Goal: Navigation & Orientation: Find specific page/section

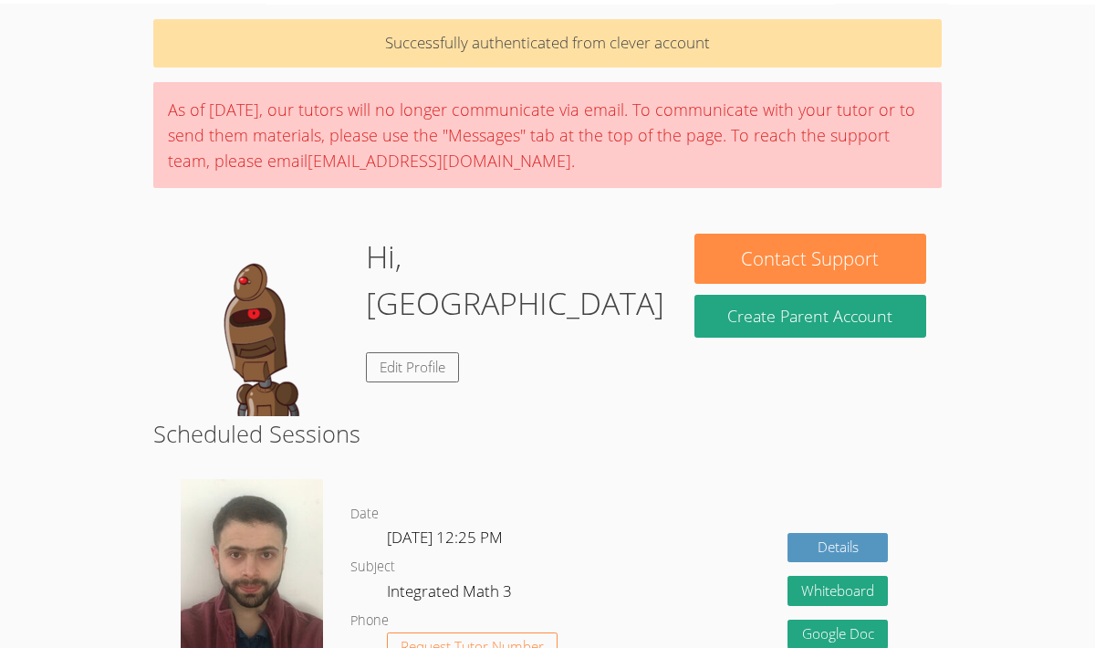
scroll to position [77, 0]
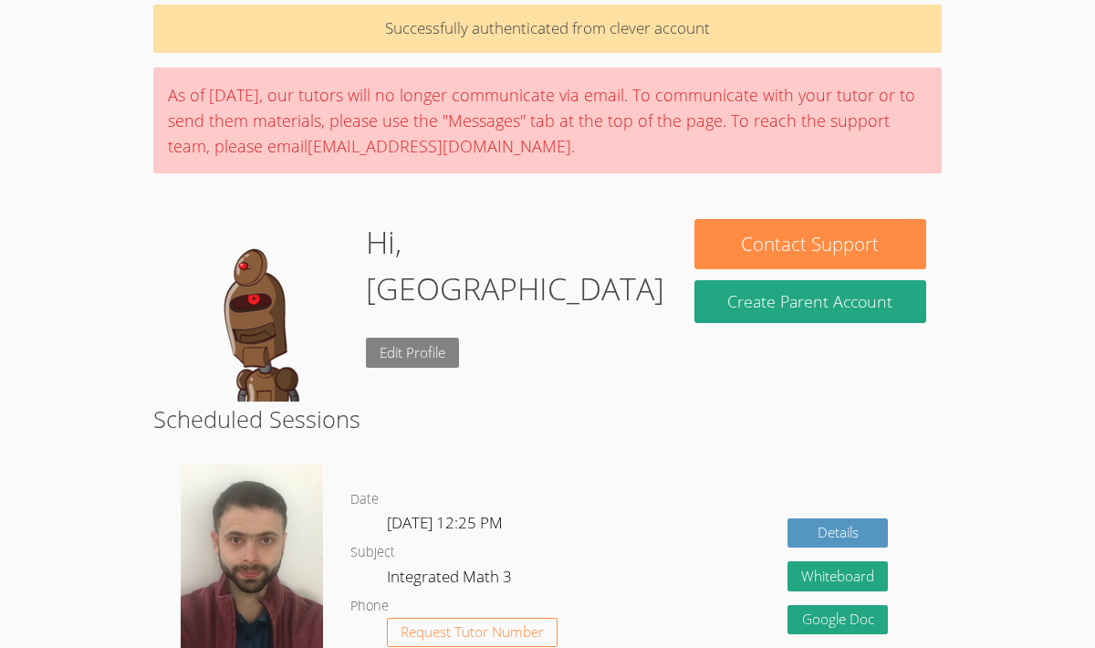
click at [399, 338] on link "Edit Profile" at bounding box center [412, 353] width 93 height 30
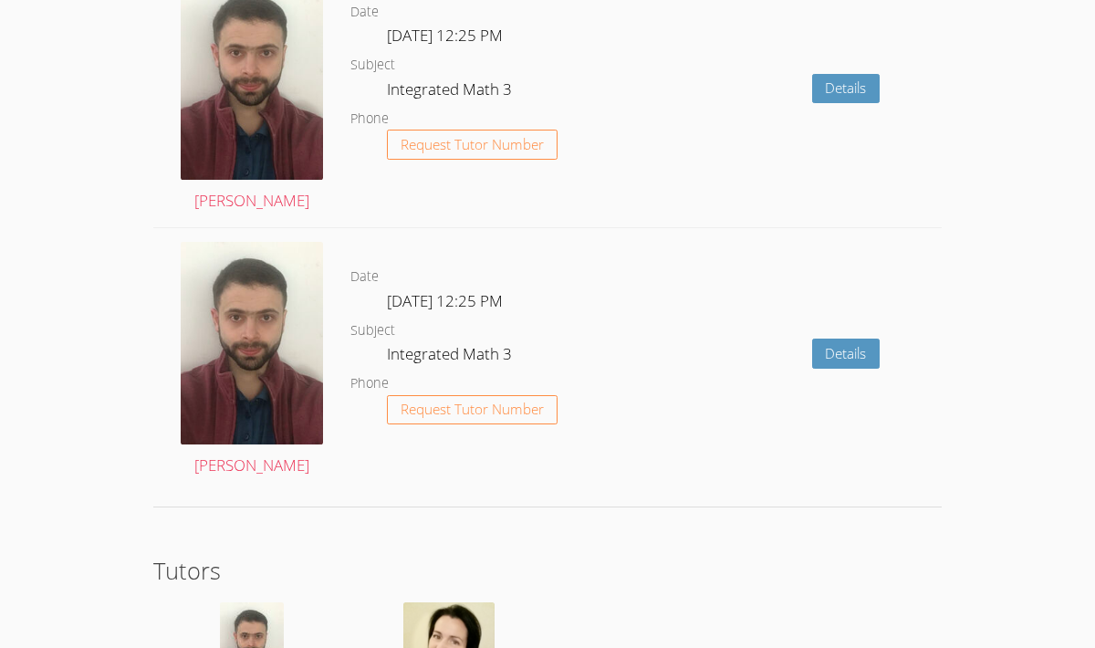
scroll to position [2847, 0]
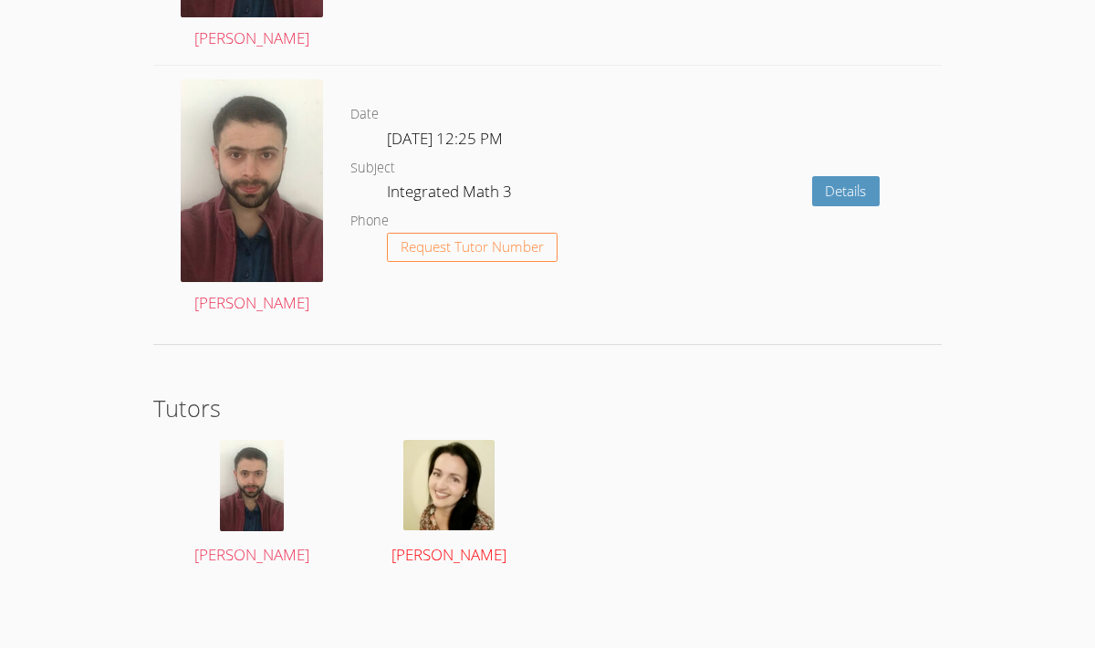
click at [434, 467] on img at bounding box center [448, 485] width 91 height 90
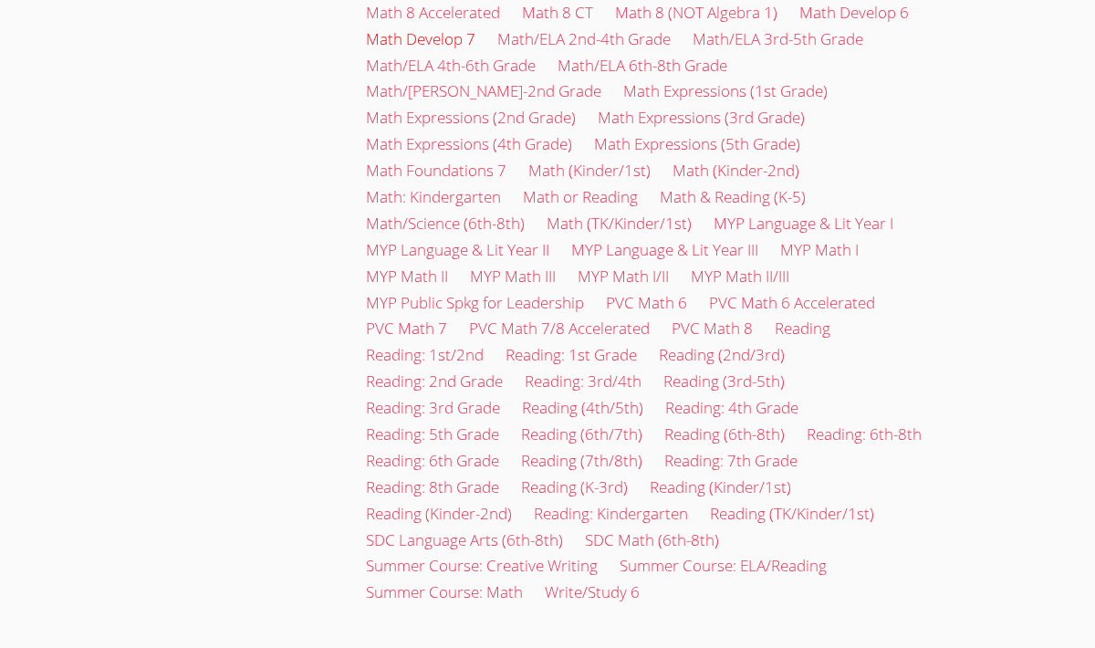
scroll to position [1388, 0]
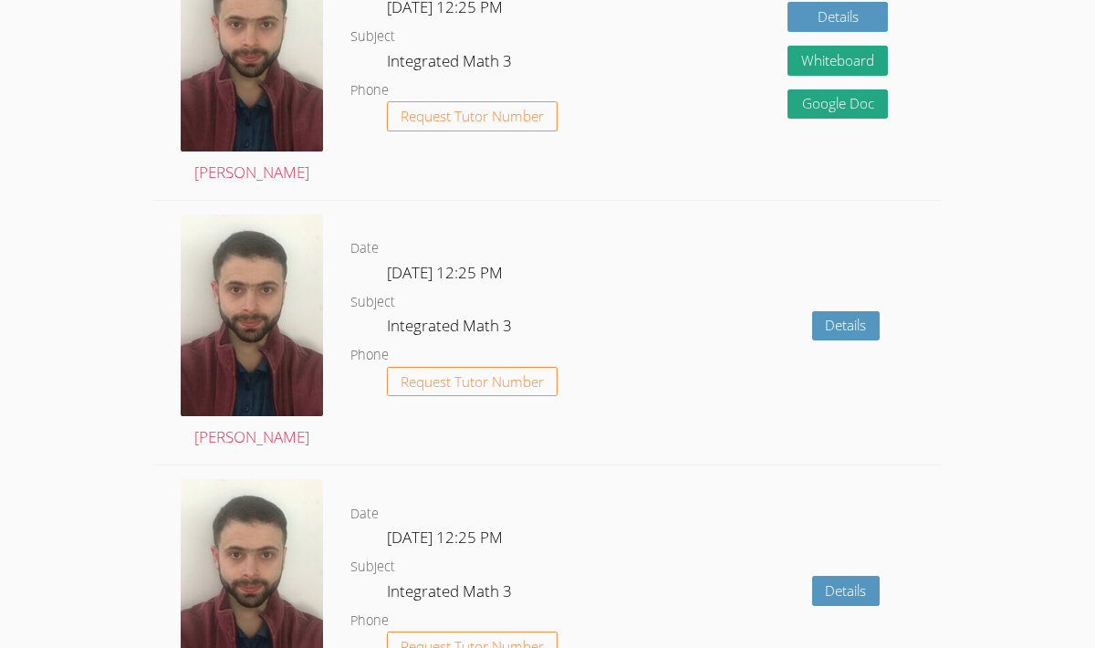
scroll to position [2847, 0]
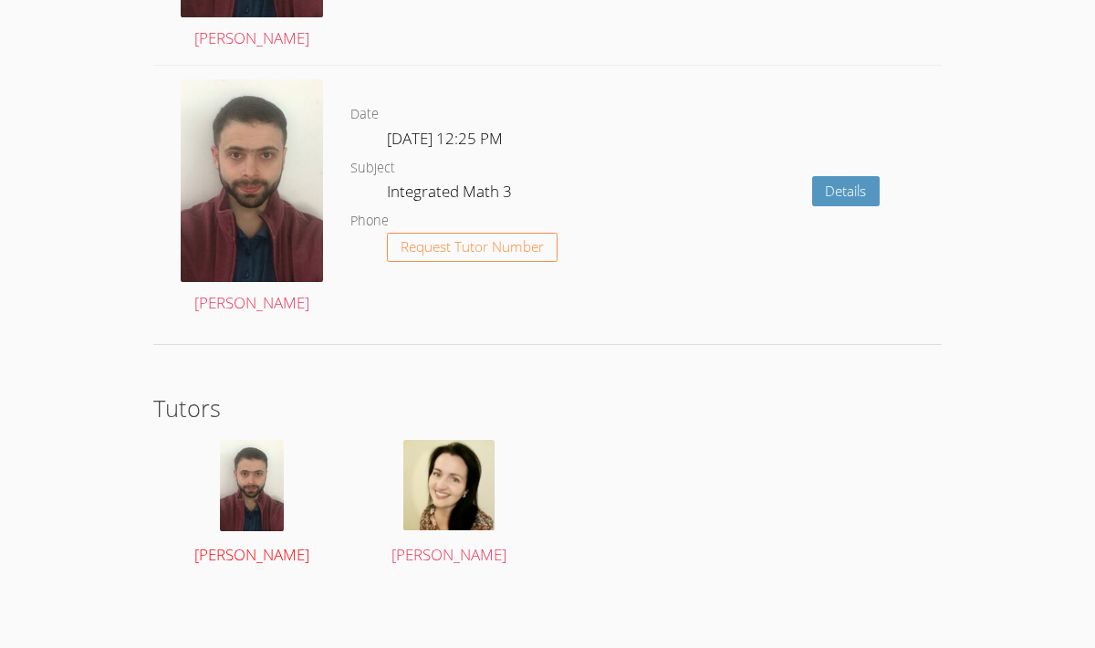
click at [252, 499] on img at bounding box center [252, 485] width 64 height 91
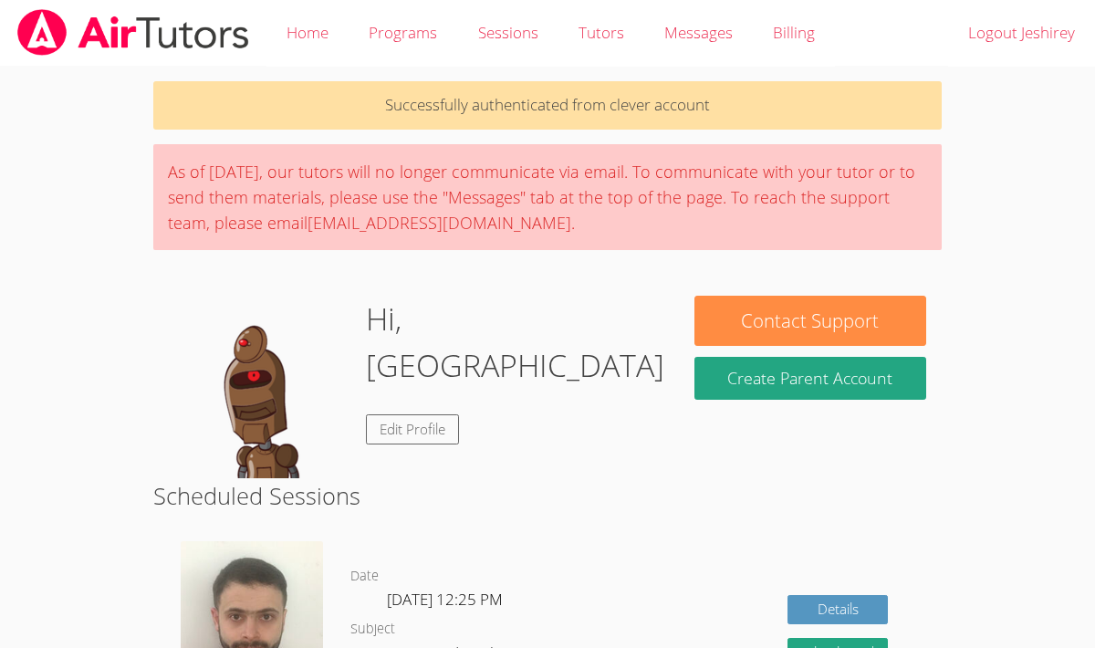
drag, startPoint x: 418, startPoint y: 502, endPoint x: 429, endPoint y: 503, distance: 11.0
click at [431, 502] on h2 "Scheduled Sessions" at bounding box center [547, 495] width 788 height 35
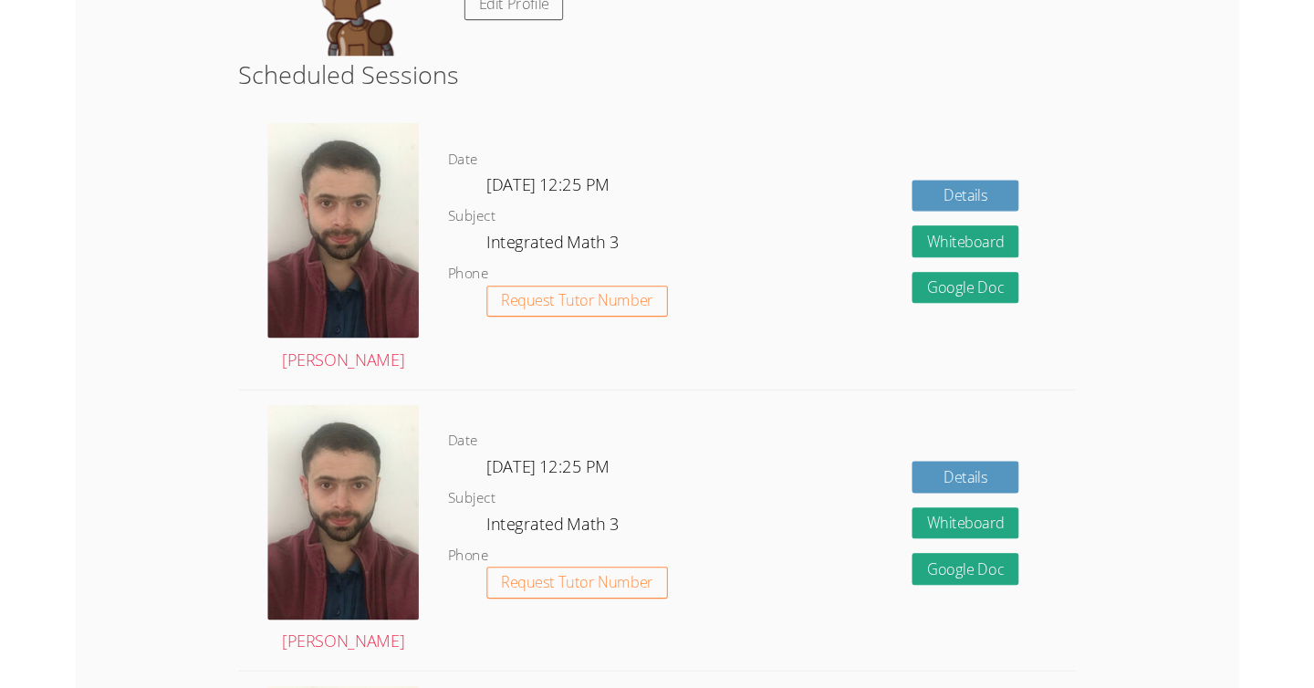
scroll to position [431, 0]
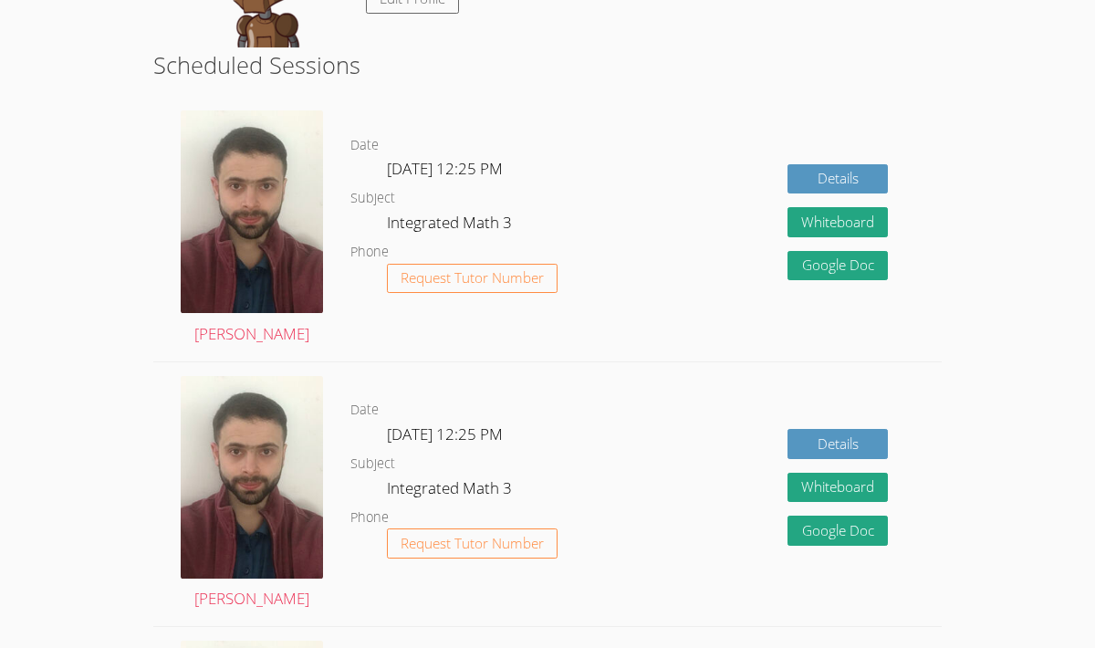
click at [658, 147] on div "Details Whiteboard Hidden Google Doc" at bounding box center [784, 229] width 316 height 265
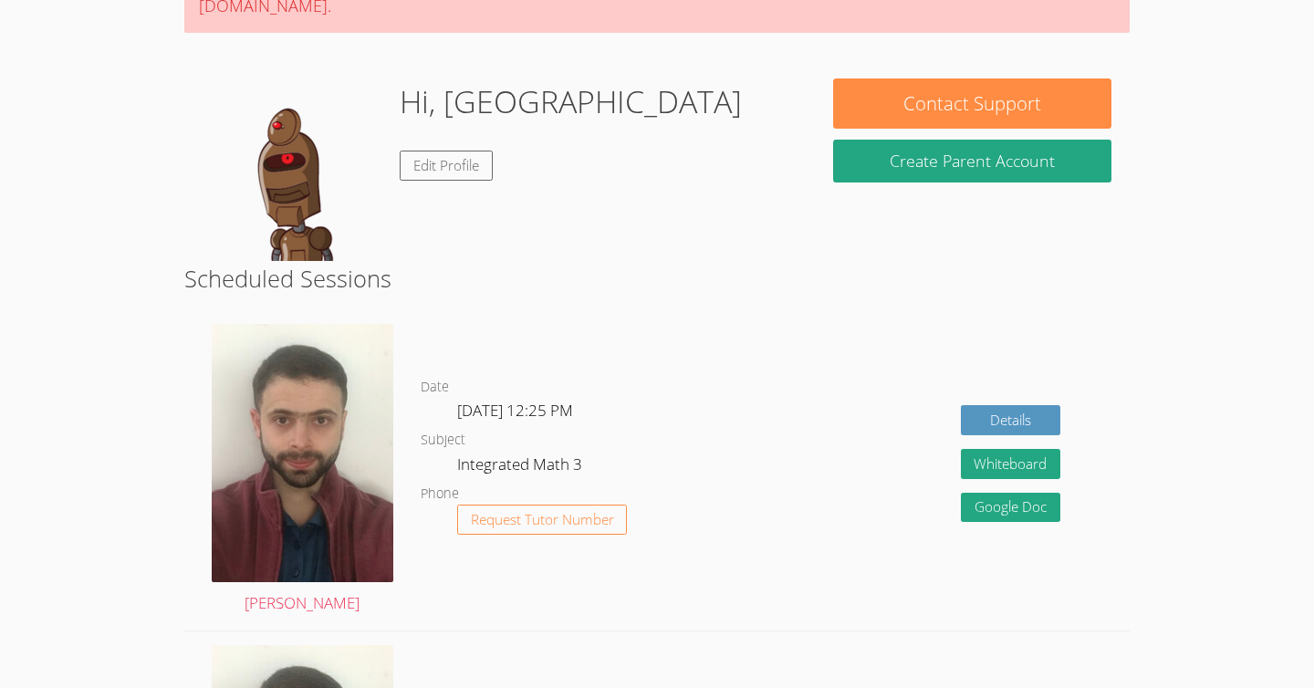
scroll to position [0, 0]
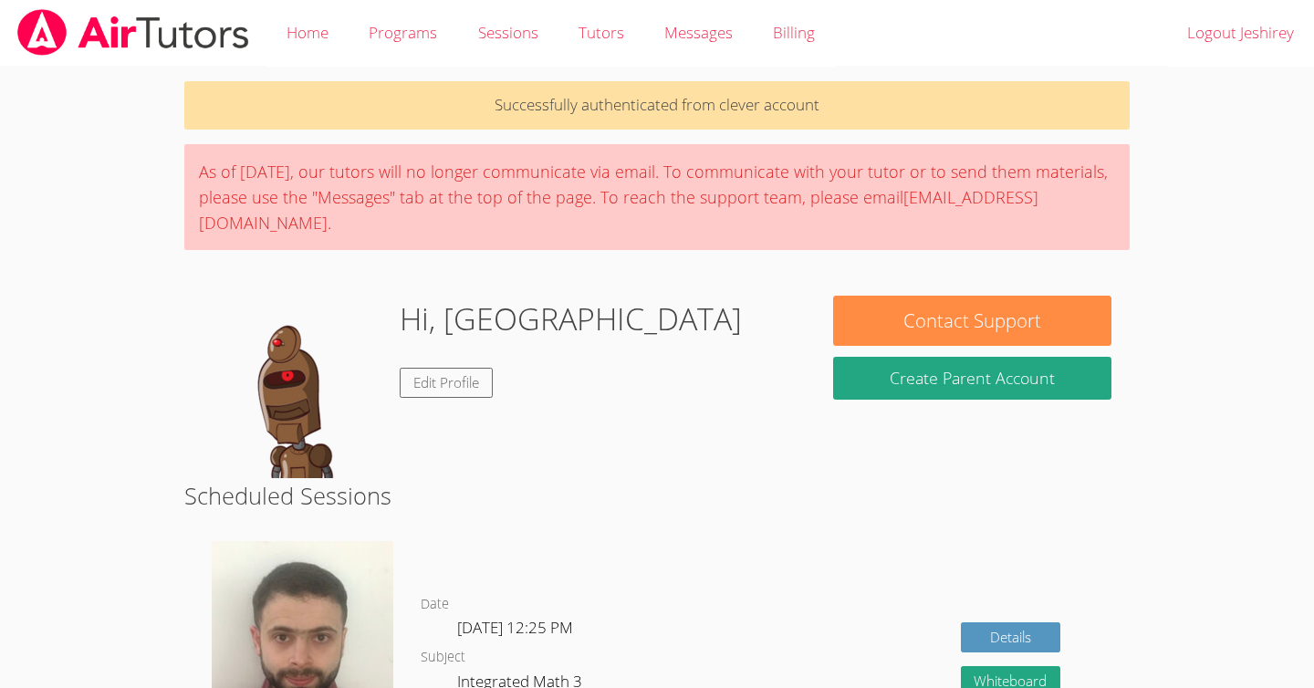
click at [149, 390] on body "Home Programs Sessions Tutors Messages Billing Logout Jeshirey Successfully aut…" at bounding box center [657, 344] width 1314 height 688
click at [149, 388] on body "Home Programs Sessions Tutors Messages Billing Logout Jeshirey Successfully aut…" at bounding box center [657, 344] width 1314 height 688
drag, startPoint x: 149, startPoint y: 392, endPoint x: 150, endPoint y: 403, distance: 11.0
click at [150, 403] on body "Home Programs Sessions Tutors Messages Billing Logout Jeshirey Successfully aut…" at bounding box center [657, 344] width 1314 height 688
